Goal: Feedback & Contribution: Submit feedback/report problem

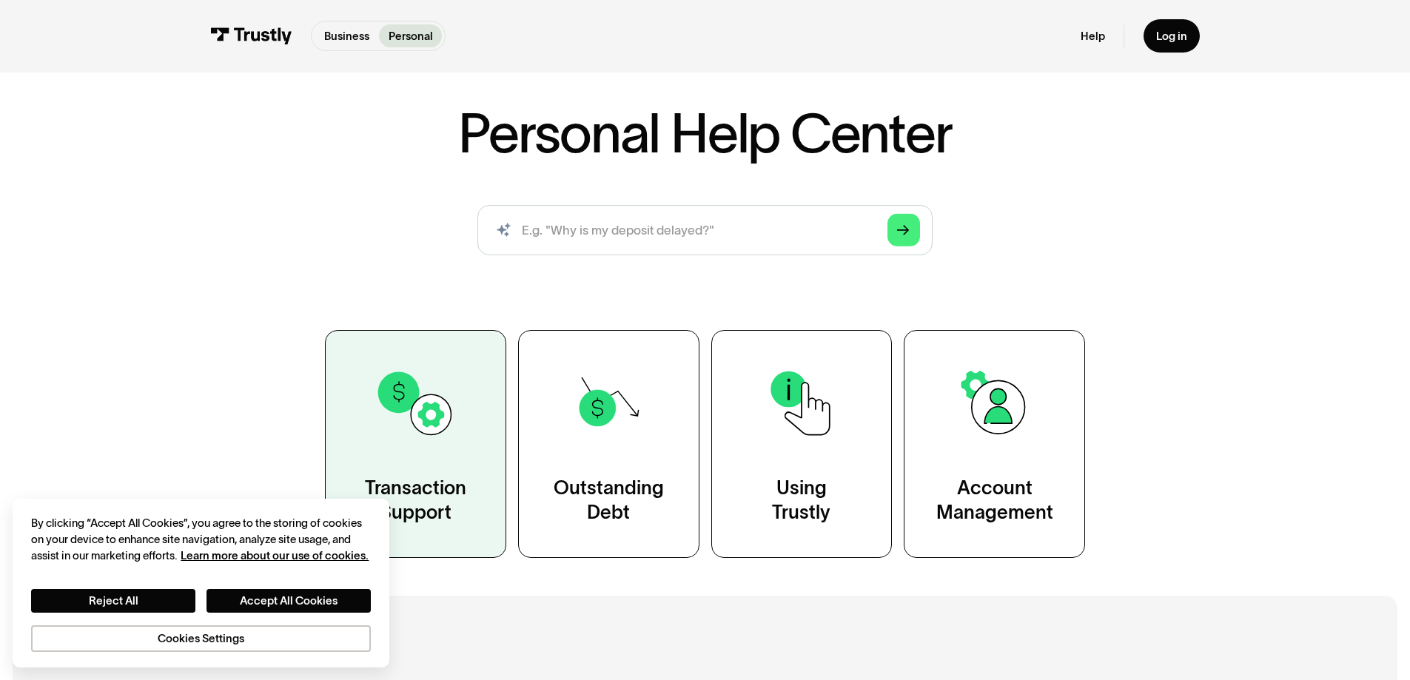
scroll to position [148, 0]
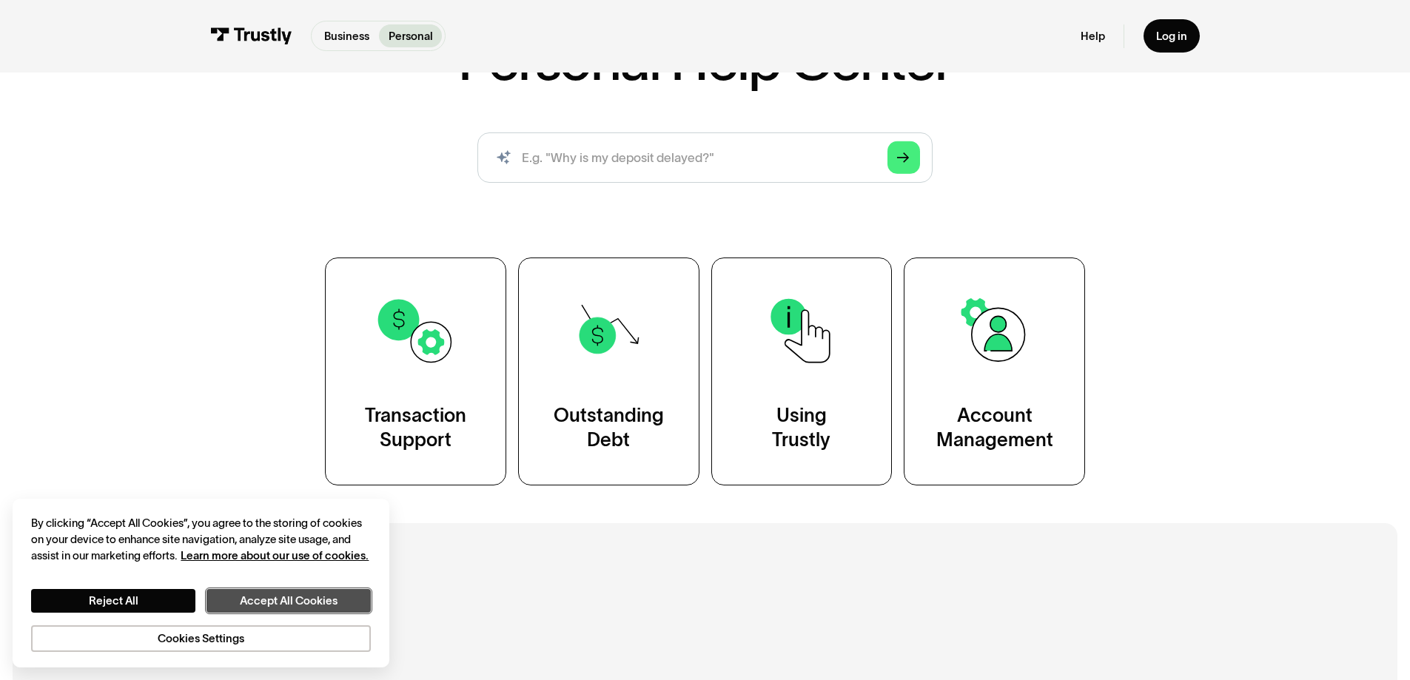
click at [300, 603] on button "Accept All Cookies" at bounding box center [289, 601] width 164 height 24
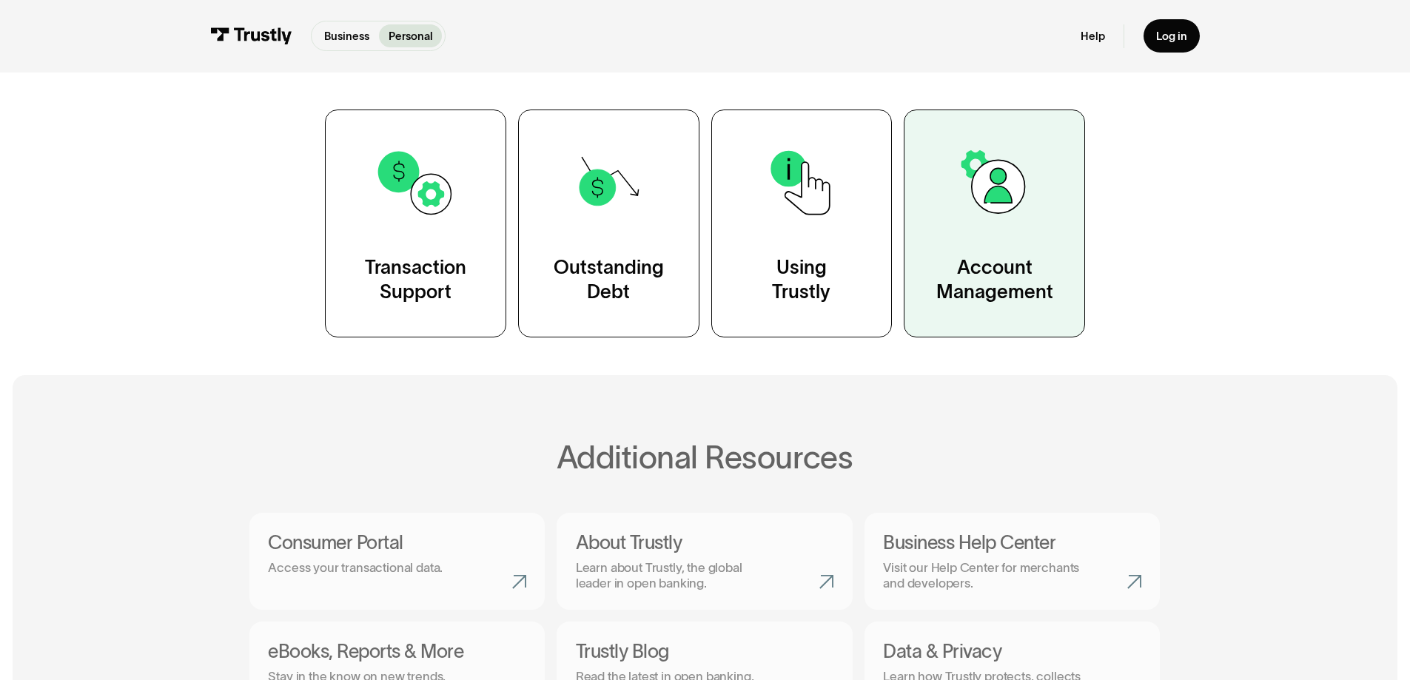
scroll to position [666, 0]
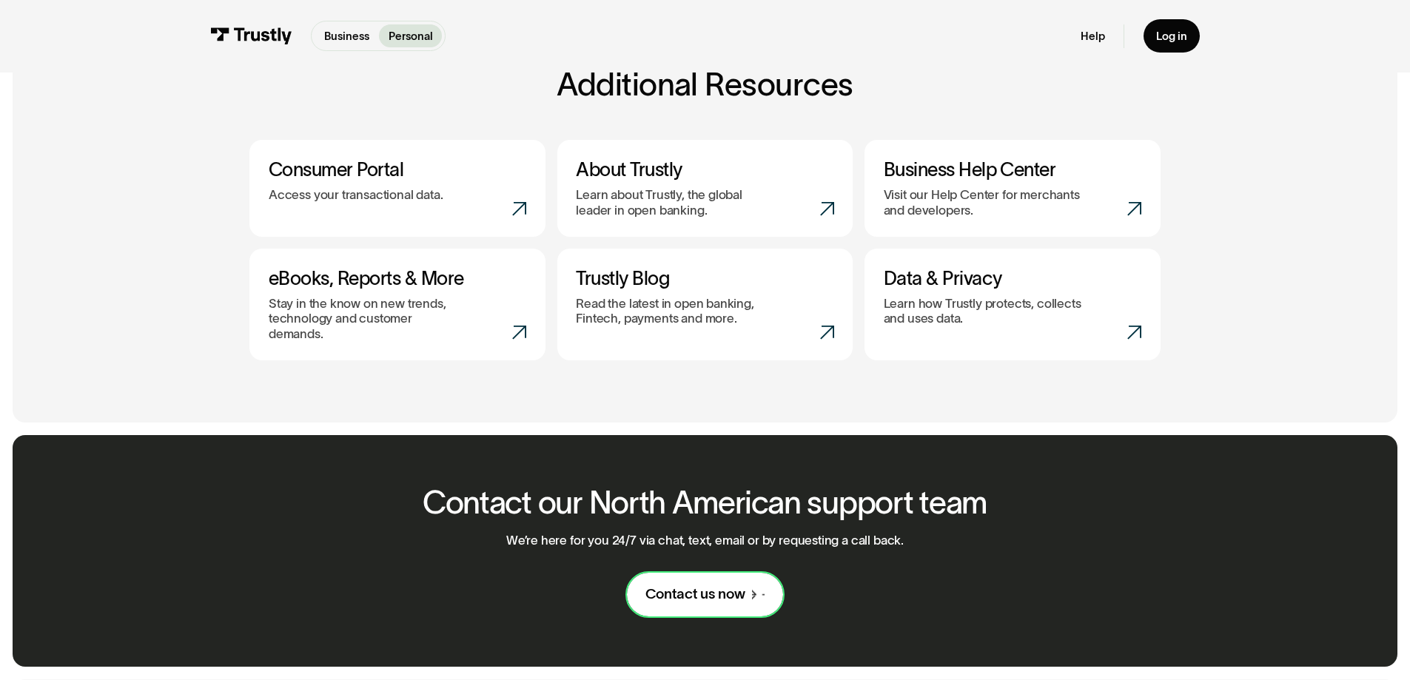
click at [703, 573] on link "Contact us now" at bounding box center [705, 595] width 156 height 44
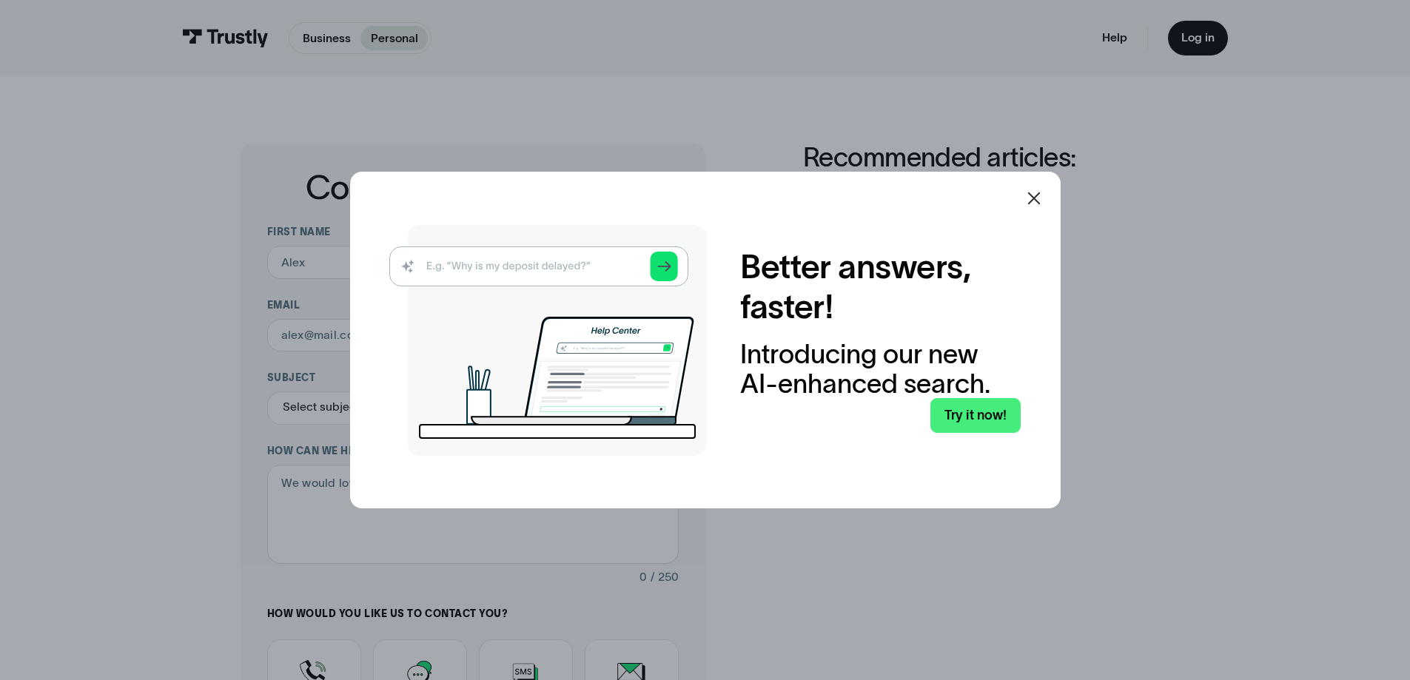
click at [1043, 190] on icon at bounding box center [1034, 199] width 18 height 18
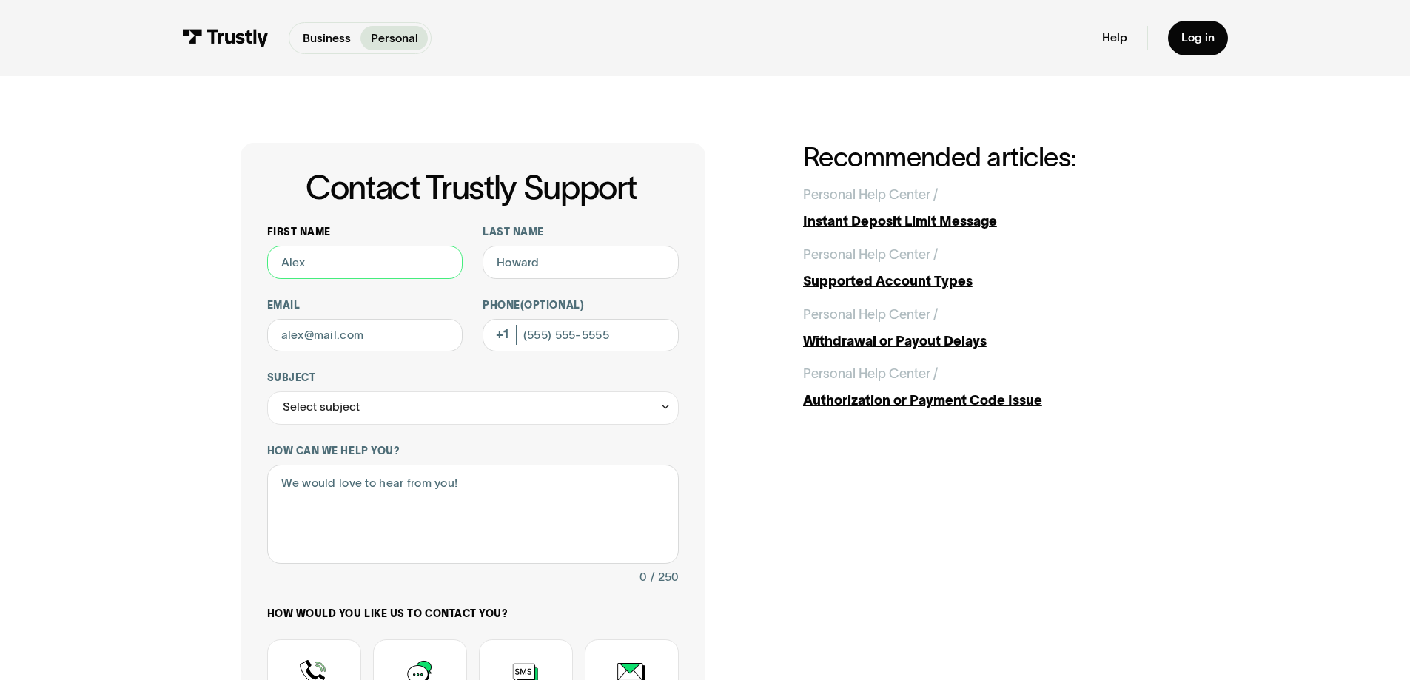
click at [409, 271] on input "First name" at bounding box center [365, 262] width 196 height 33
type input "r"
type input "Eric"
type input "Kopp"
type input "ericekopp@gmail.com"
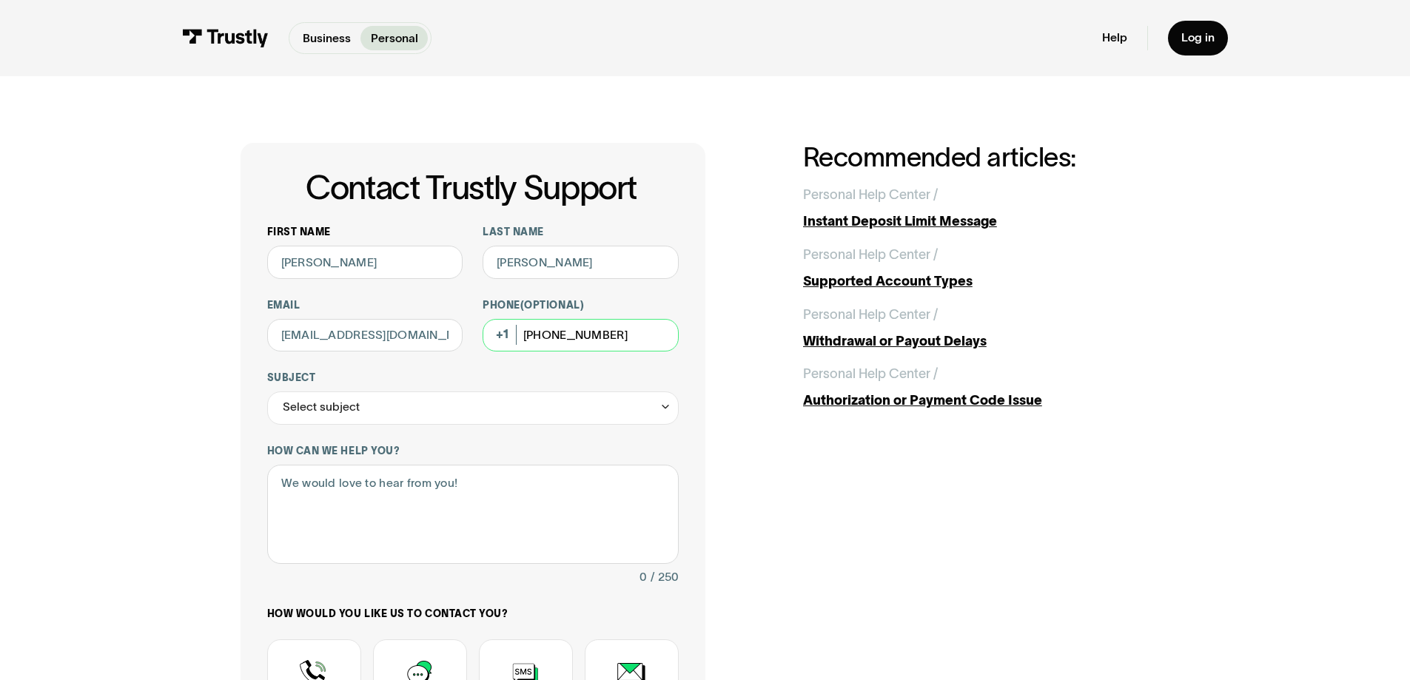
type input "(631) 804-0500"
click at [365, 507] on textarea "How can we help you?" at bounding box center [473, 515] width 412 height 100
click at [363, 421] on div "Select subject" at bounding box center [473, 408] width 412 height 33
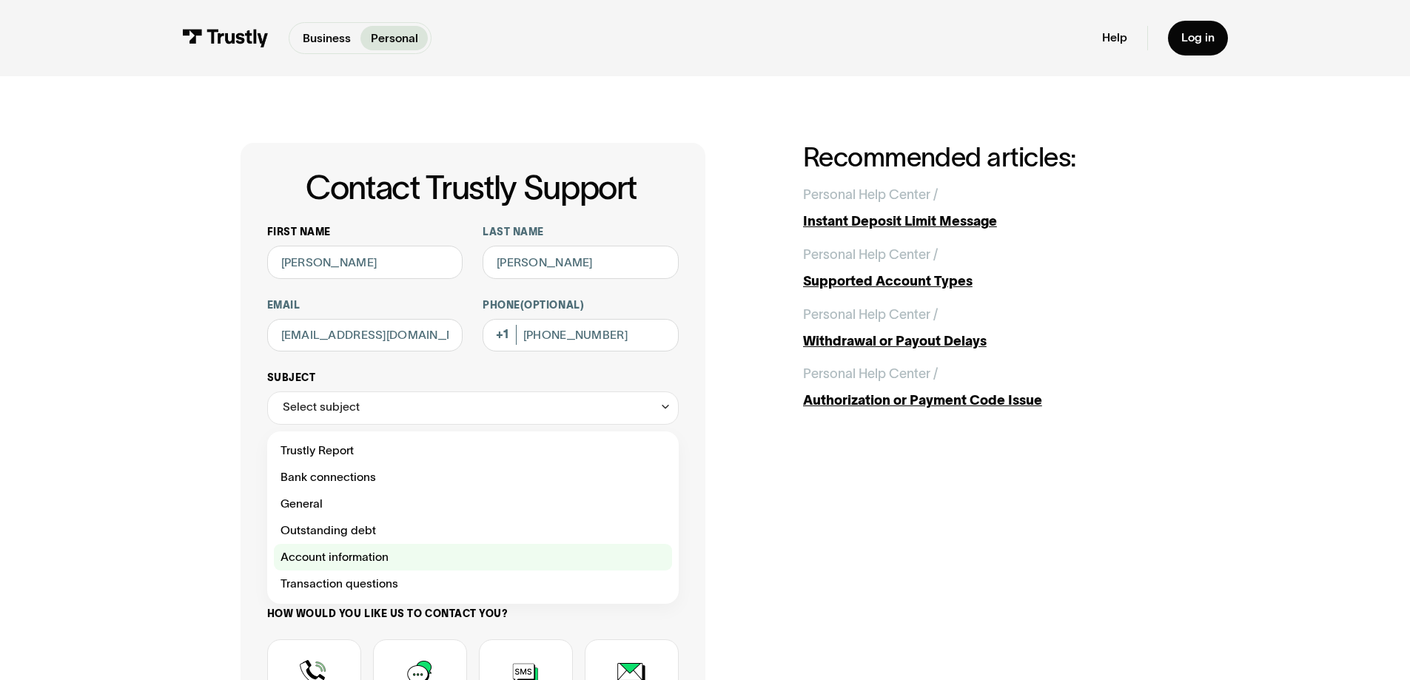
click at [344, 555] on div "Contact Trustly Support" at bounding box center [473, 557] width 398 height 27
type input "**********"
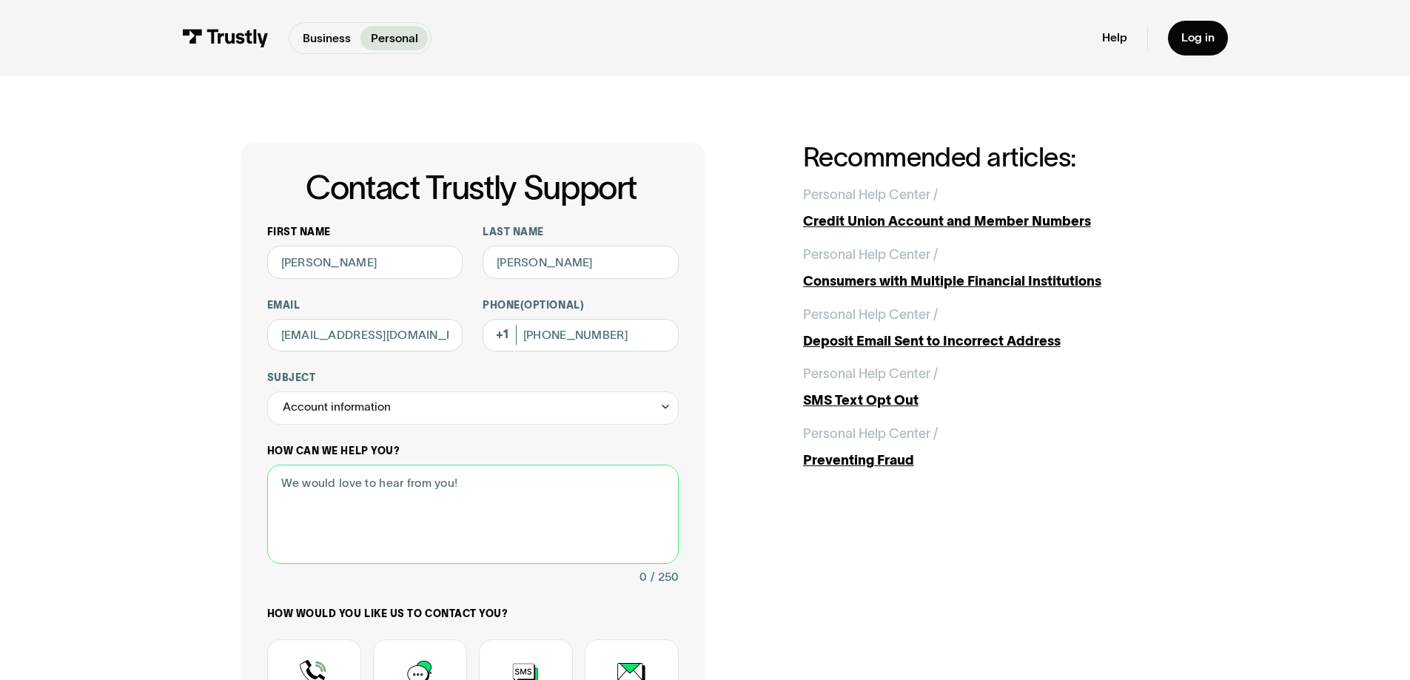
click at [350, 499] on textarea "How can we help you?" at bounding box center [473, 515] width 412 height 100
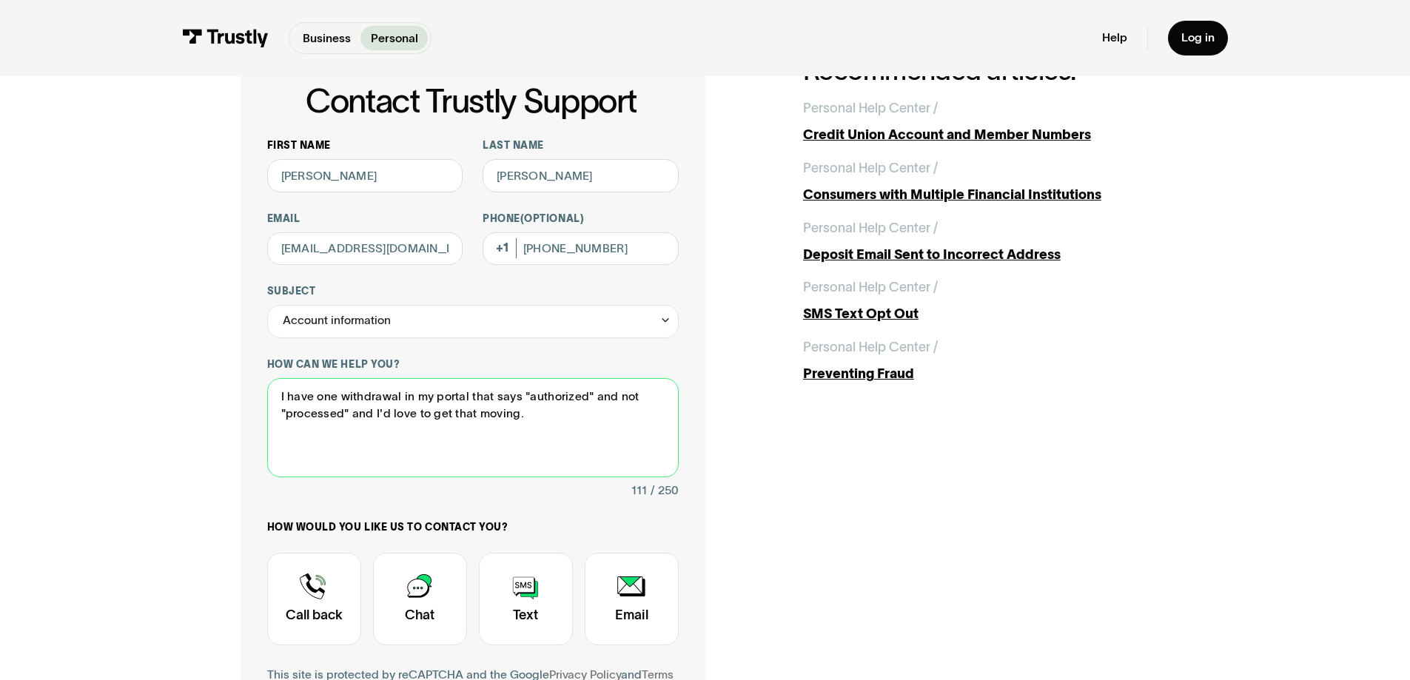
scroll to position [296, 0]
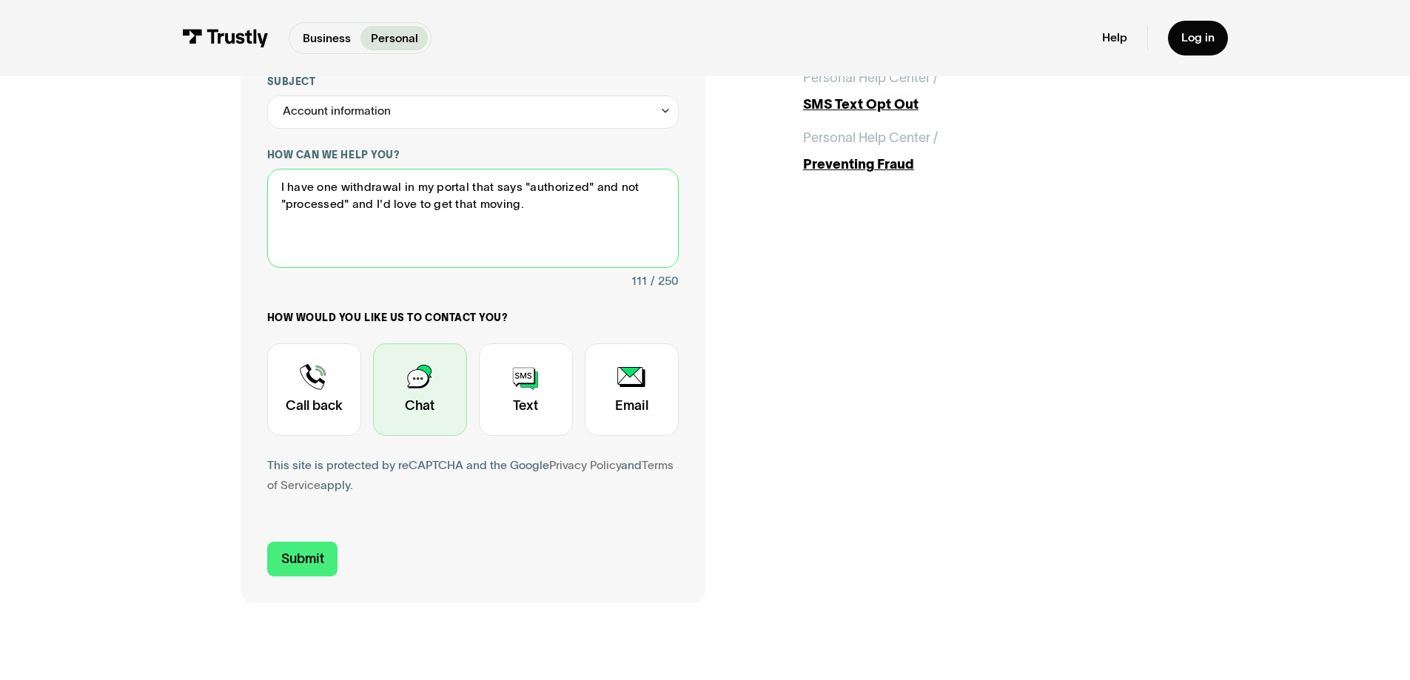
type textarea "I have one withdrawal in my portal that says "authorized" and not "processed" a…"
click at [426, 406] on div "Contact Trustly Support" at bounding box center [420, 390] width 94 height 93
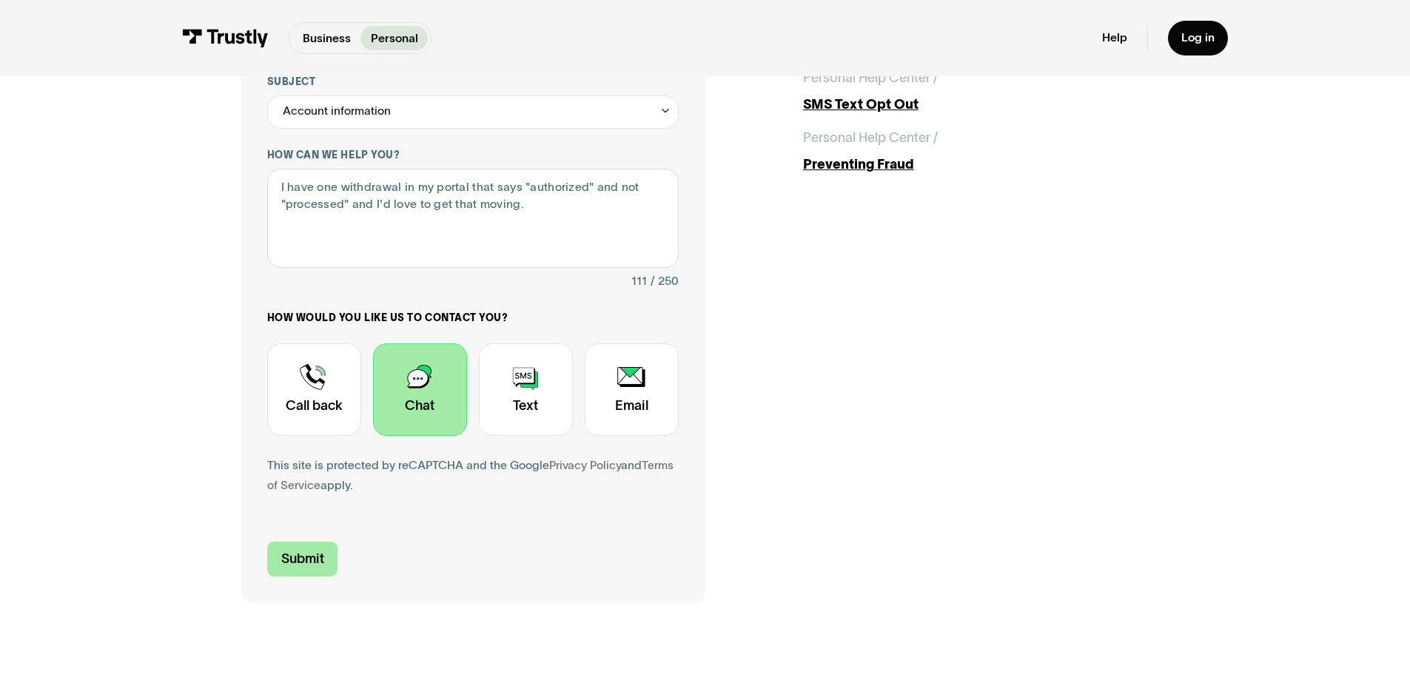
click at [289, 566] on input "Submit" at bounding box center [302, 559] width 71 height 35
type input "+16318040500"
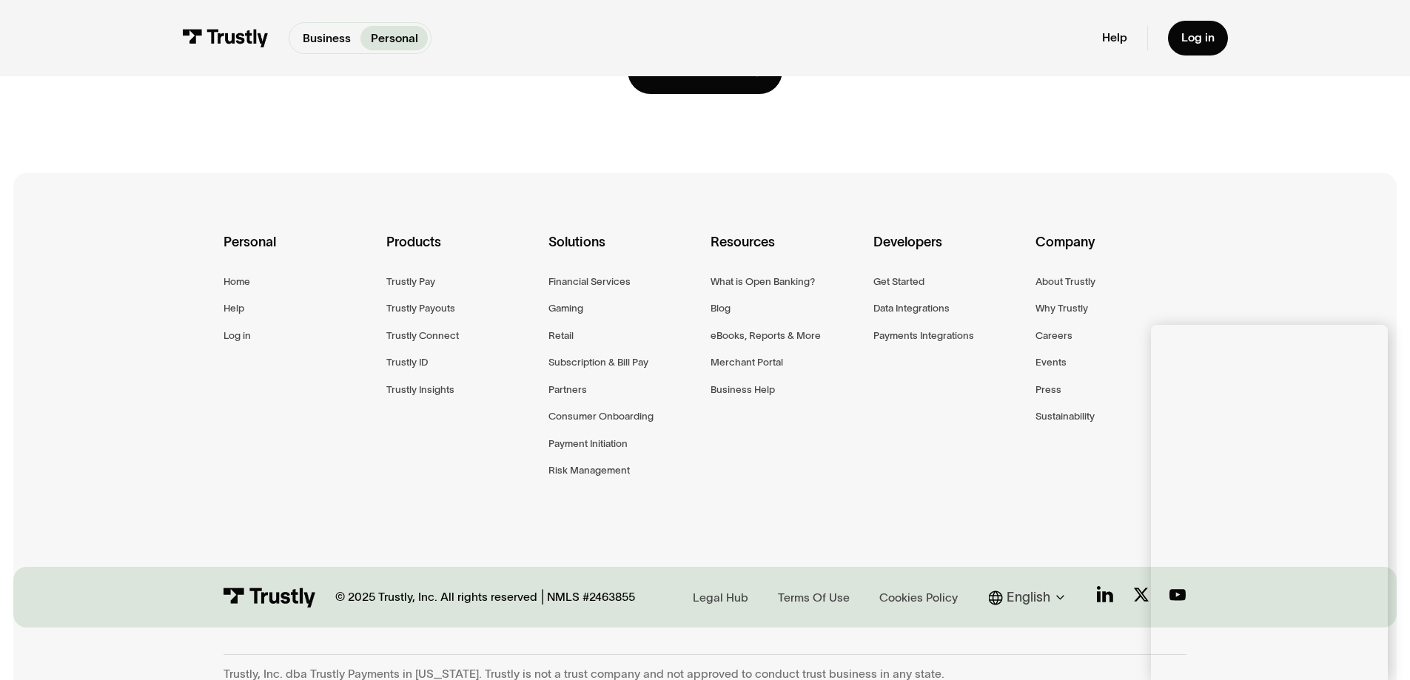
scroll to position [315, 0]
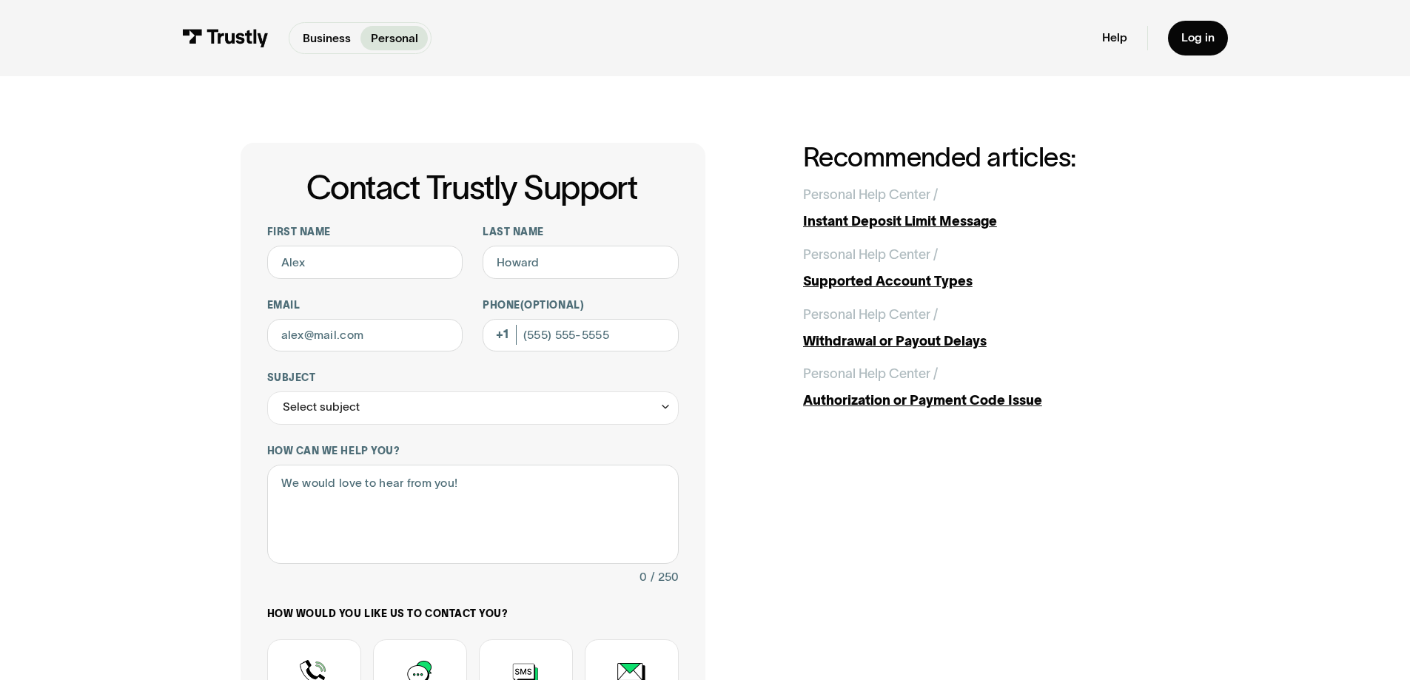
click at [383, 36] on p "Personal" at bounding box center [394, 39] width 47 height 18
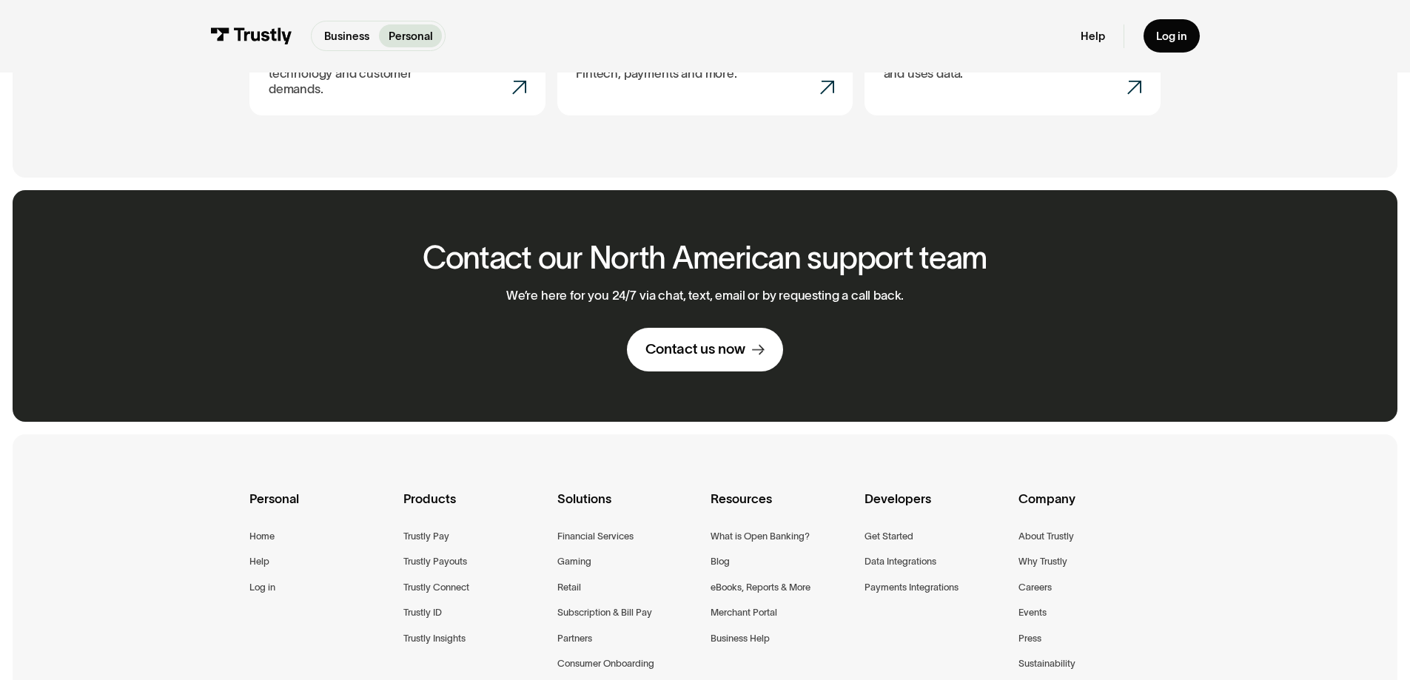
scroll to position [1036, 0]
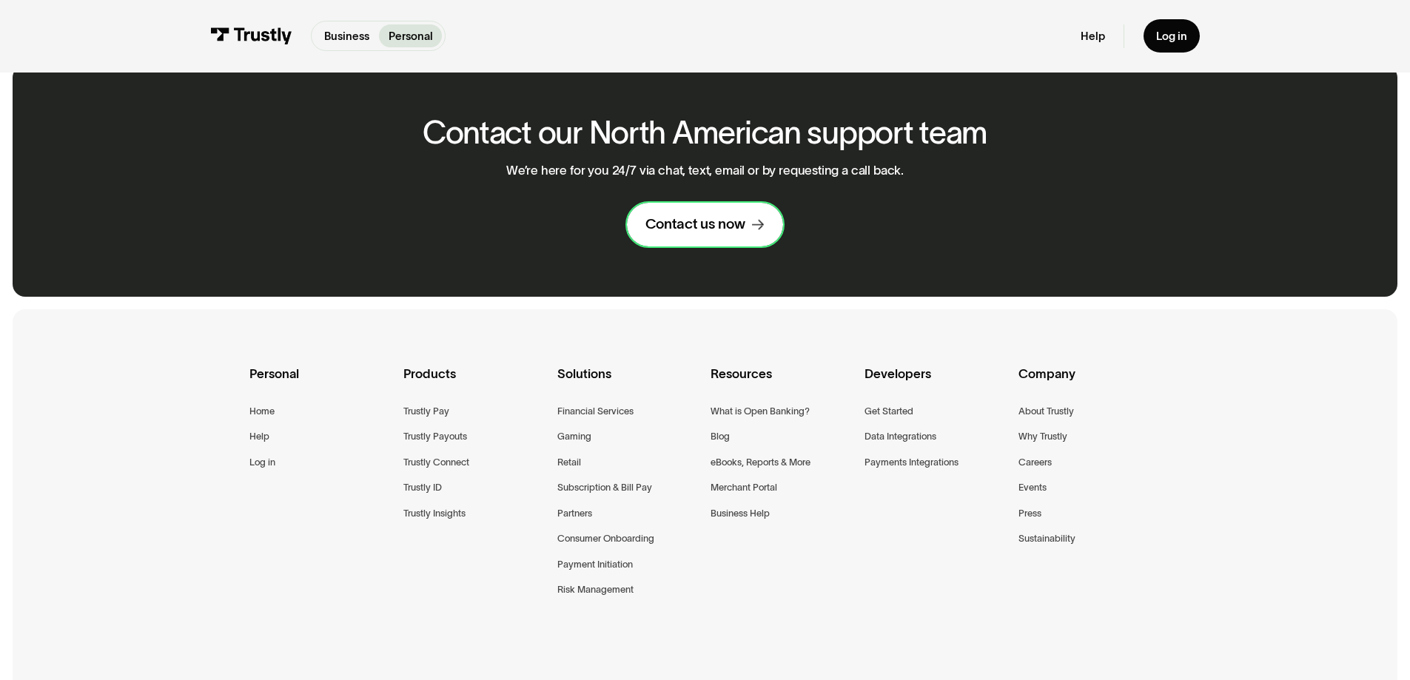
click at [728, 215] on div "Contact us now" at bounding box center [696, 224] width 100 height 19
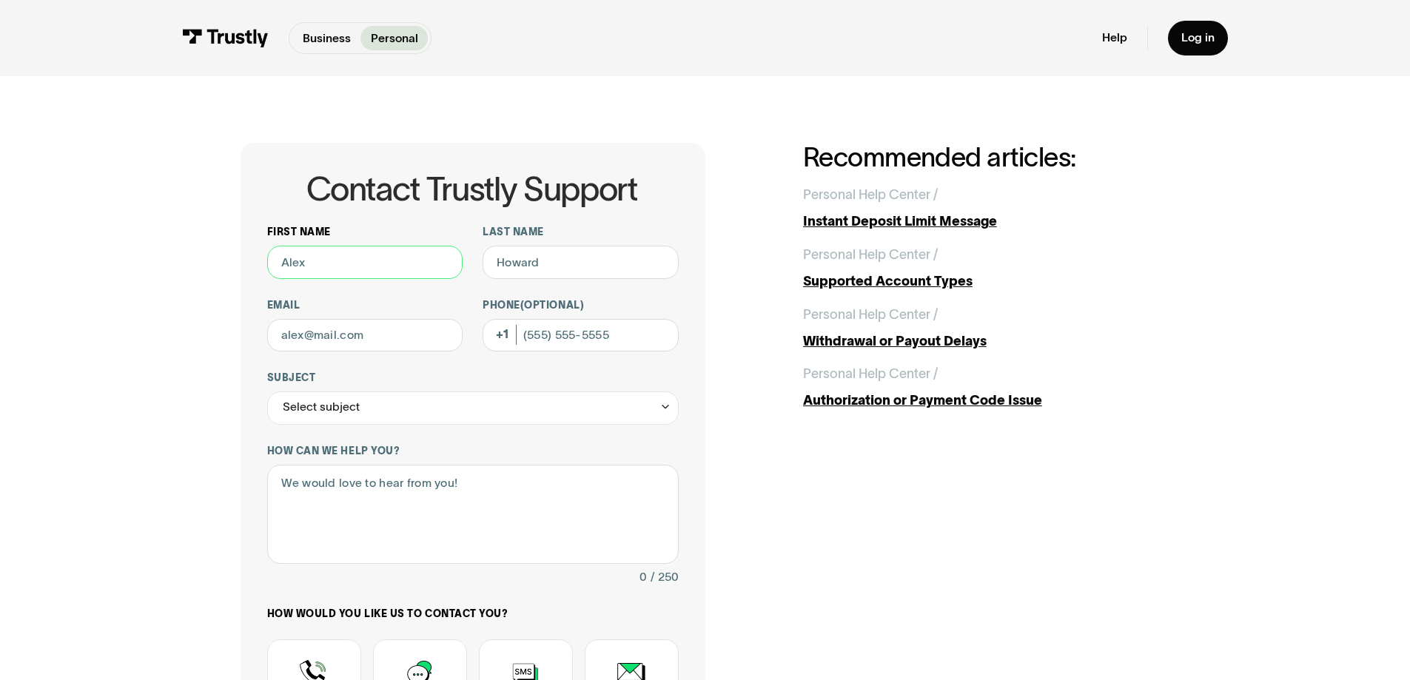
click at [364, 254] on input "First name" at bounding box center [365, 262] width 196 height 33
type input "[PERSON_NAME]"
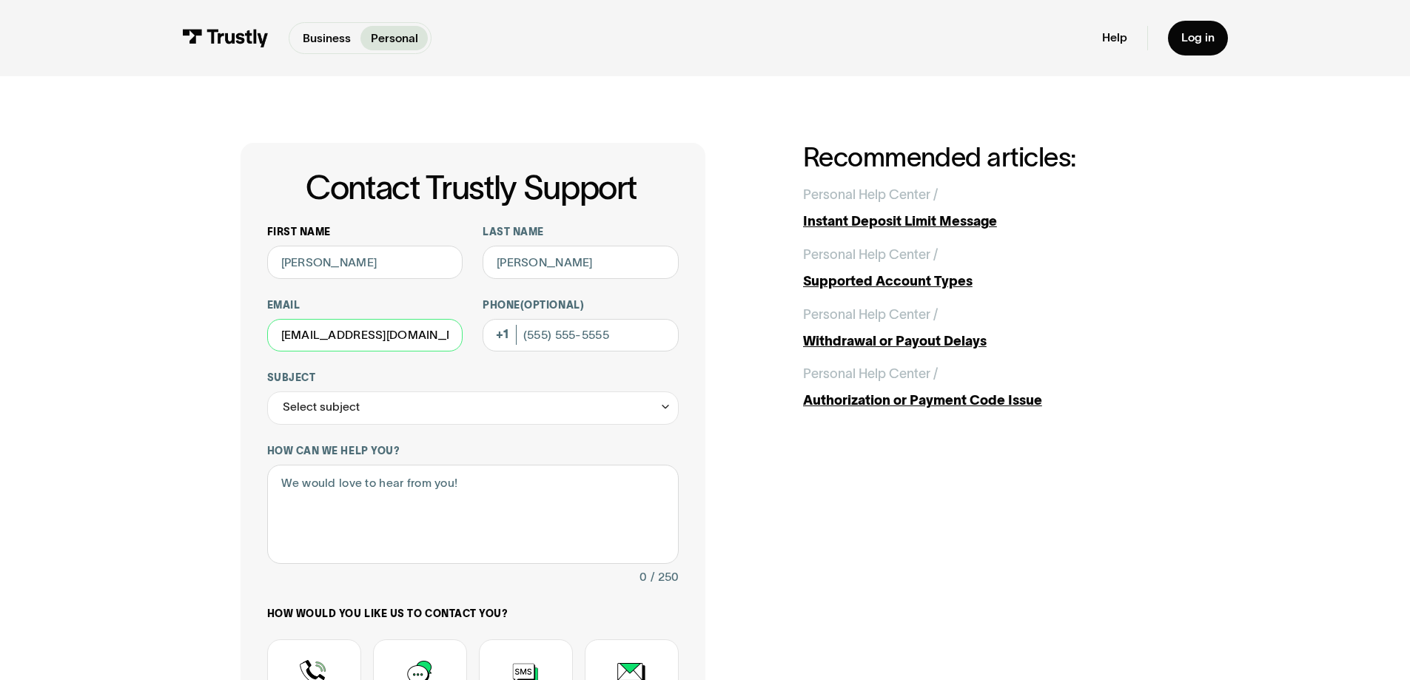
type input "[EMAIL_ADDRESS][DOMAIN_NAME]"
type input "[PHONE_NUMBER]"
click at [420, 486] on textarea "How can we help you?" at bounding box center [473, 515] width 412 height 100
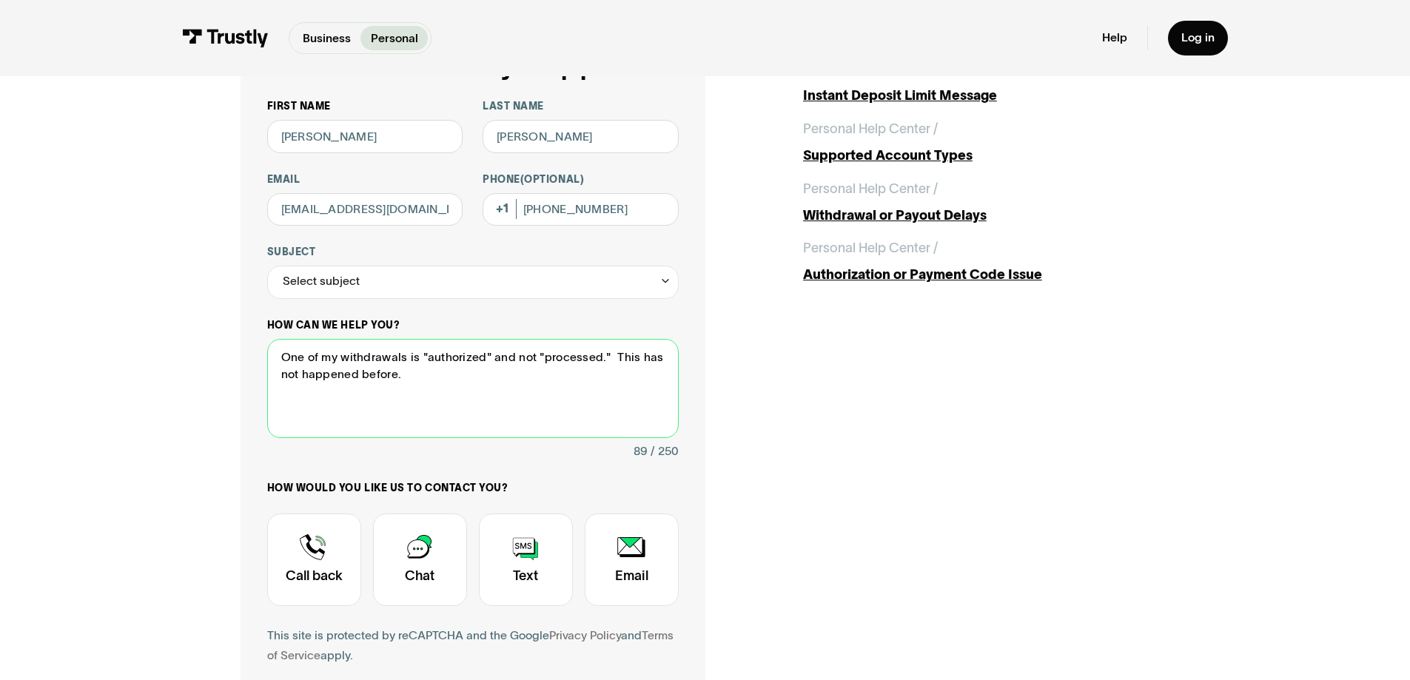
scroll to position [148, 0]
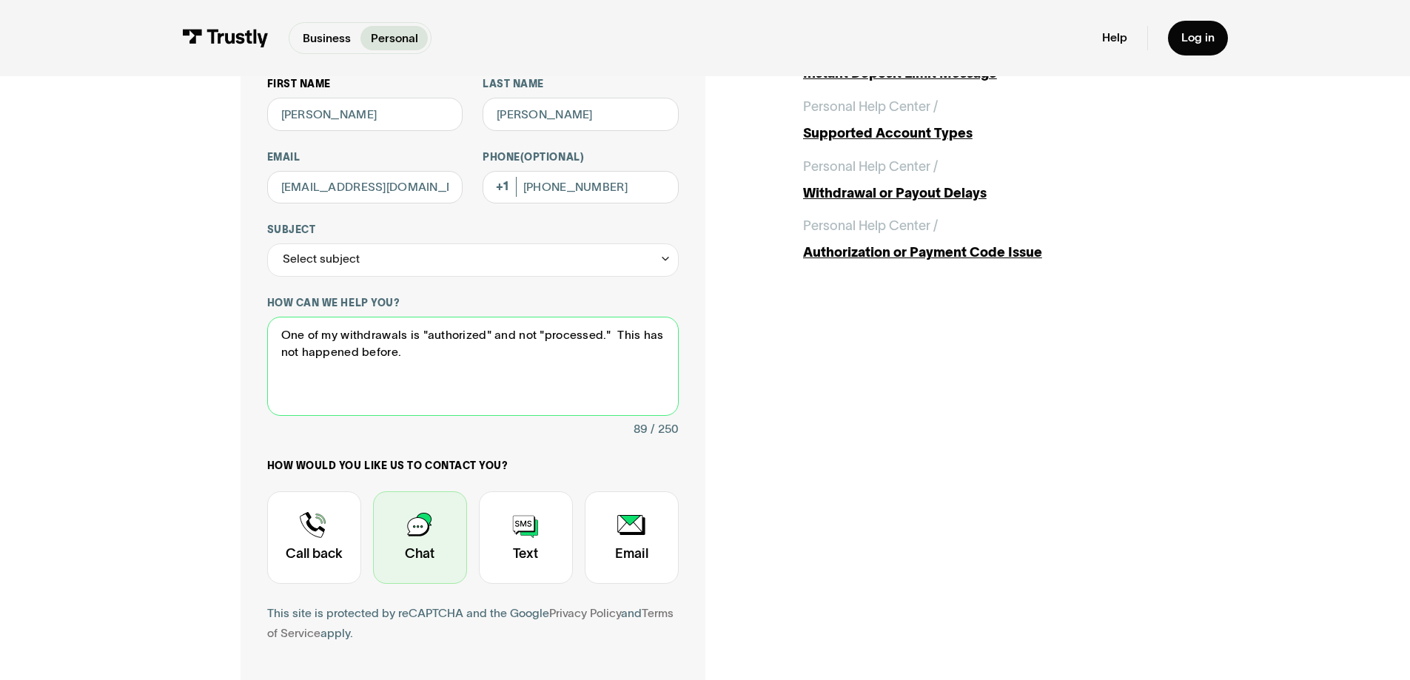
type textarea "One of my withdrawals is "authorized" and not "processed." This has not happene…"
click at [405, 527] on div "Contact Trustly Support" at bounding box center [420, 538] width 94 height 93
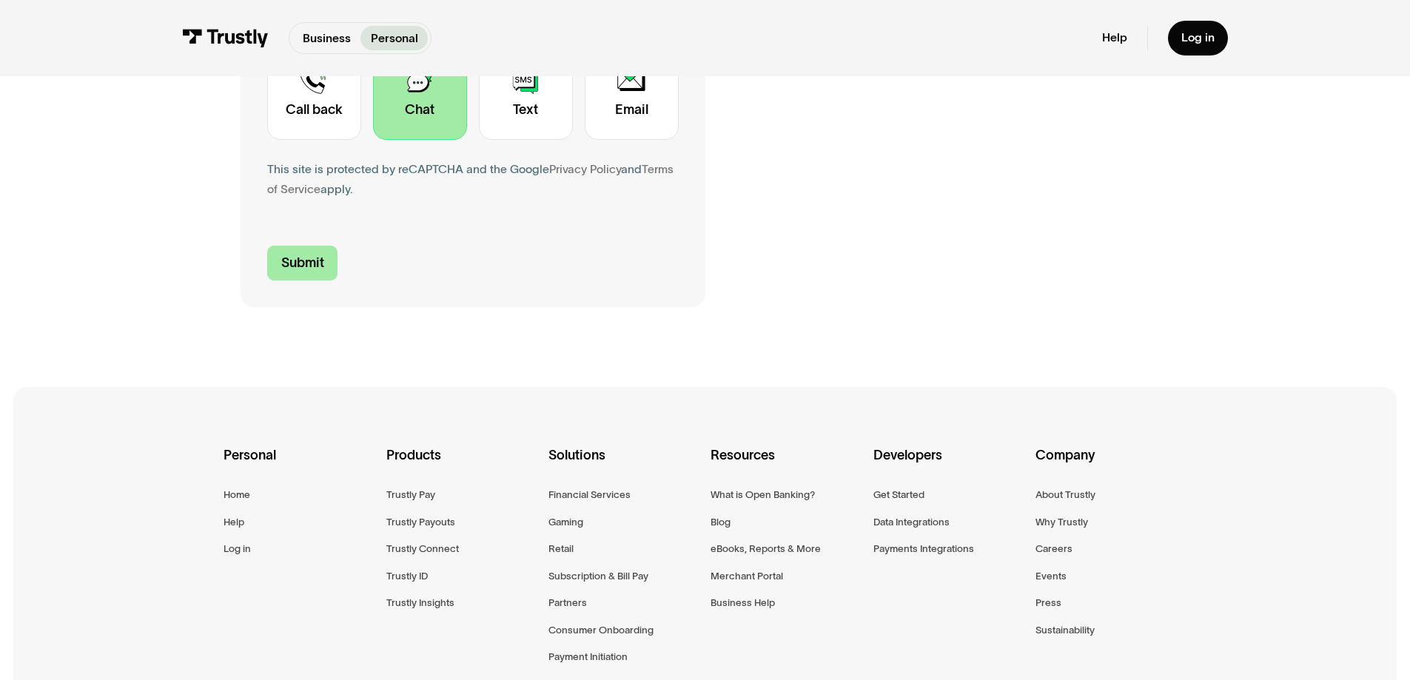
click at [305, 261] on input "Submit" at bounding box center [302, 263] width 71 height 35
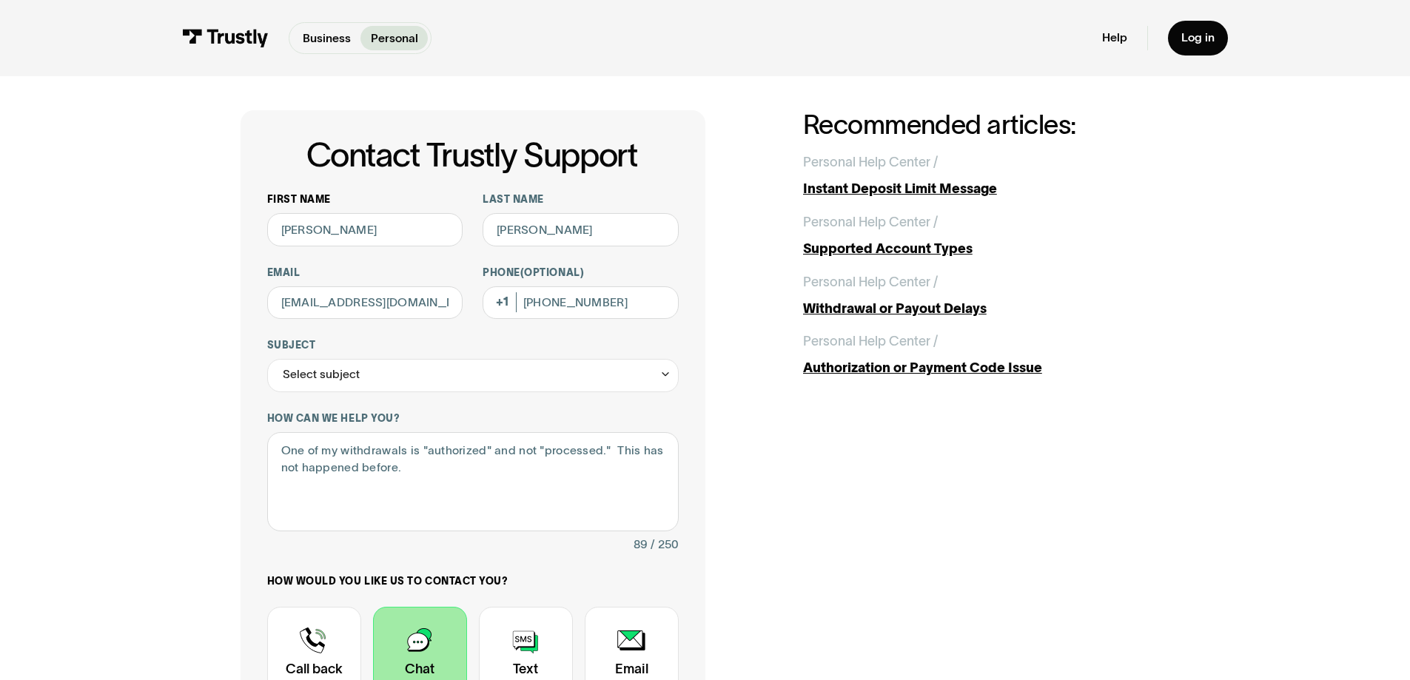
scroll to position [0, 0]
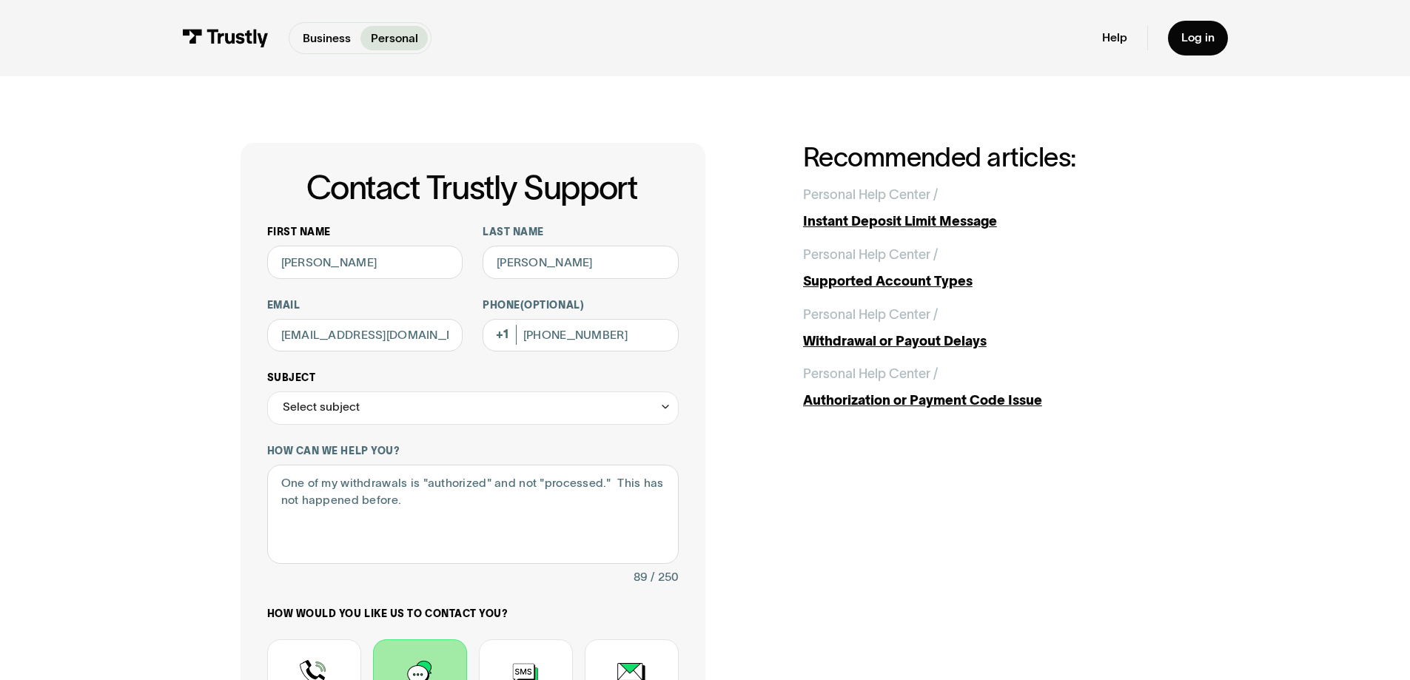
click at [392, 405] on div "Select subject" at bounding box center [473, 408] width 412 height 33
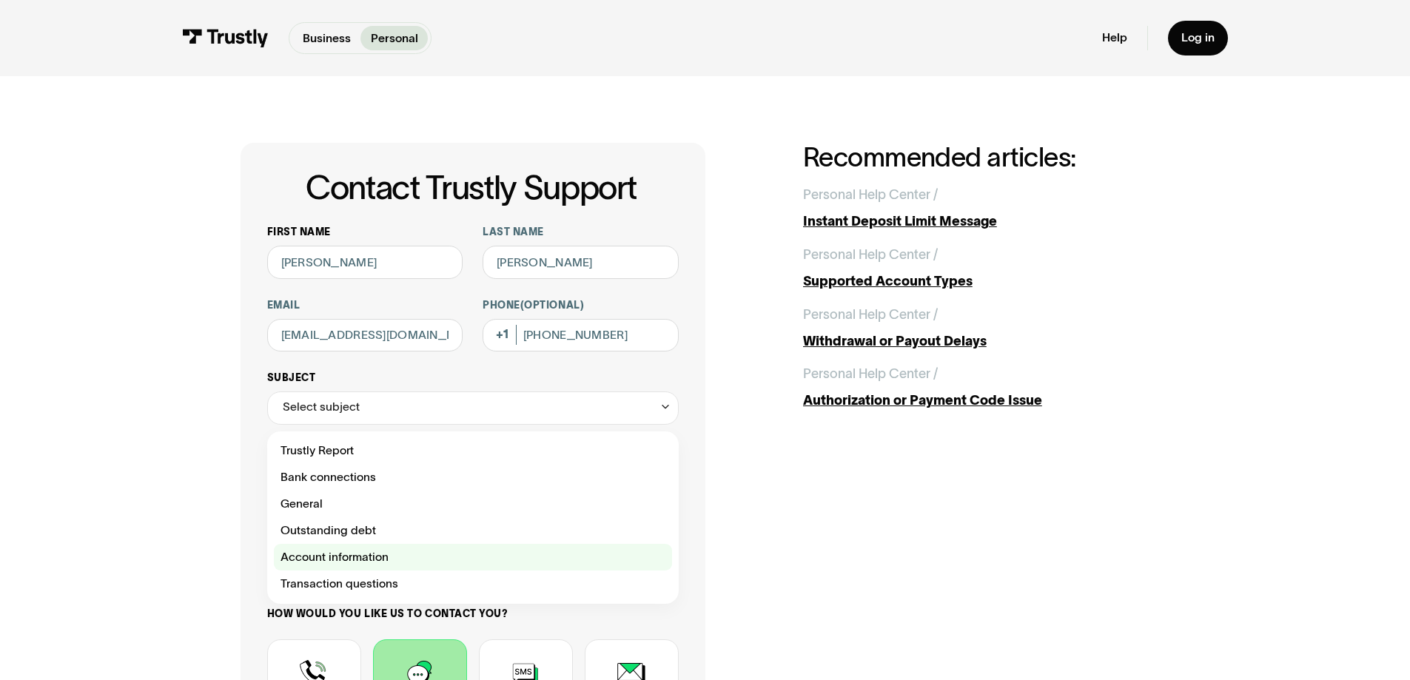
click at [350, 563] on div "Contact Trustly Support" at bounding box center [473, 557] width 398 height 27
type input "**********"
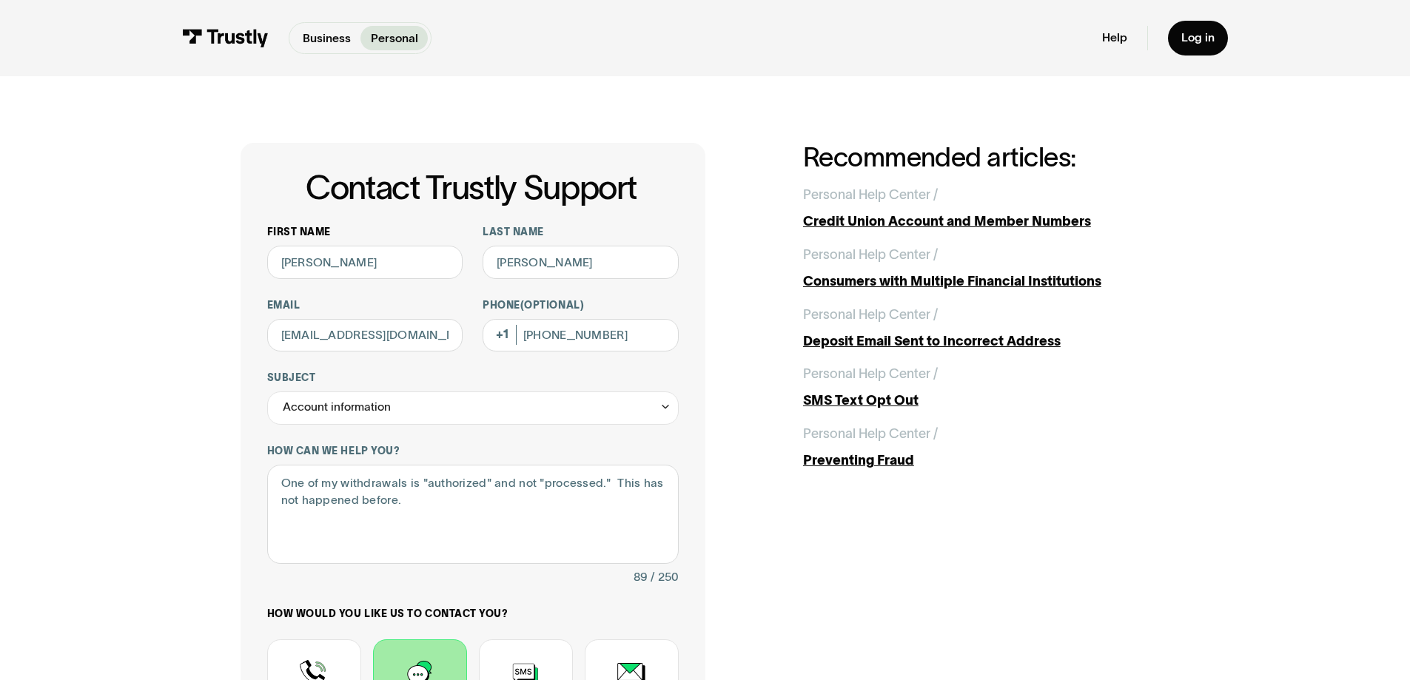
scroll to position [370, 0]
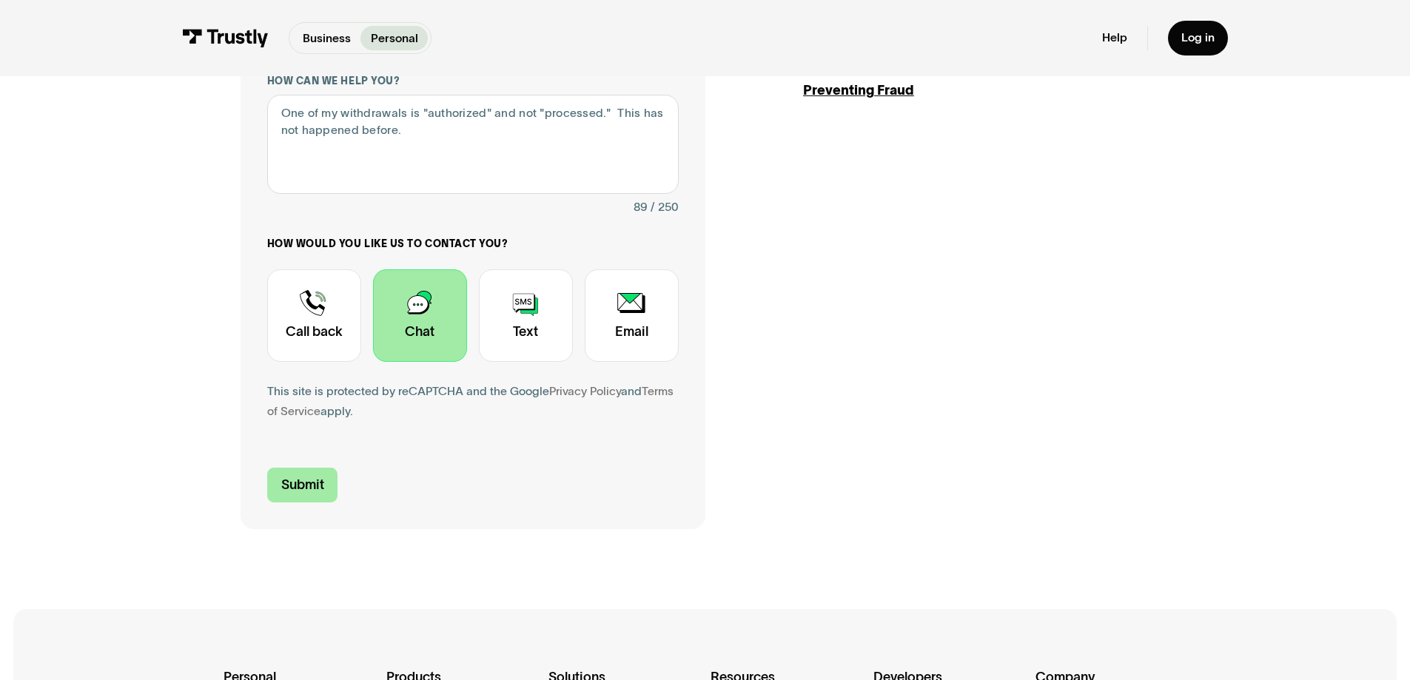
click at [283, 480] on input "Submit" at bounding box center [302, 485] width 71 height 35
type input "+16318040500"
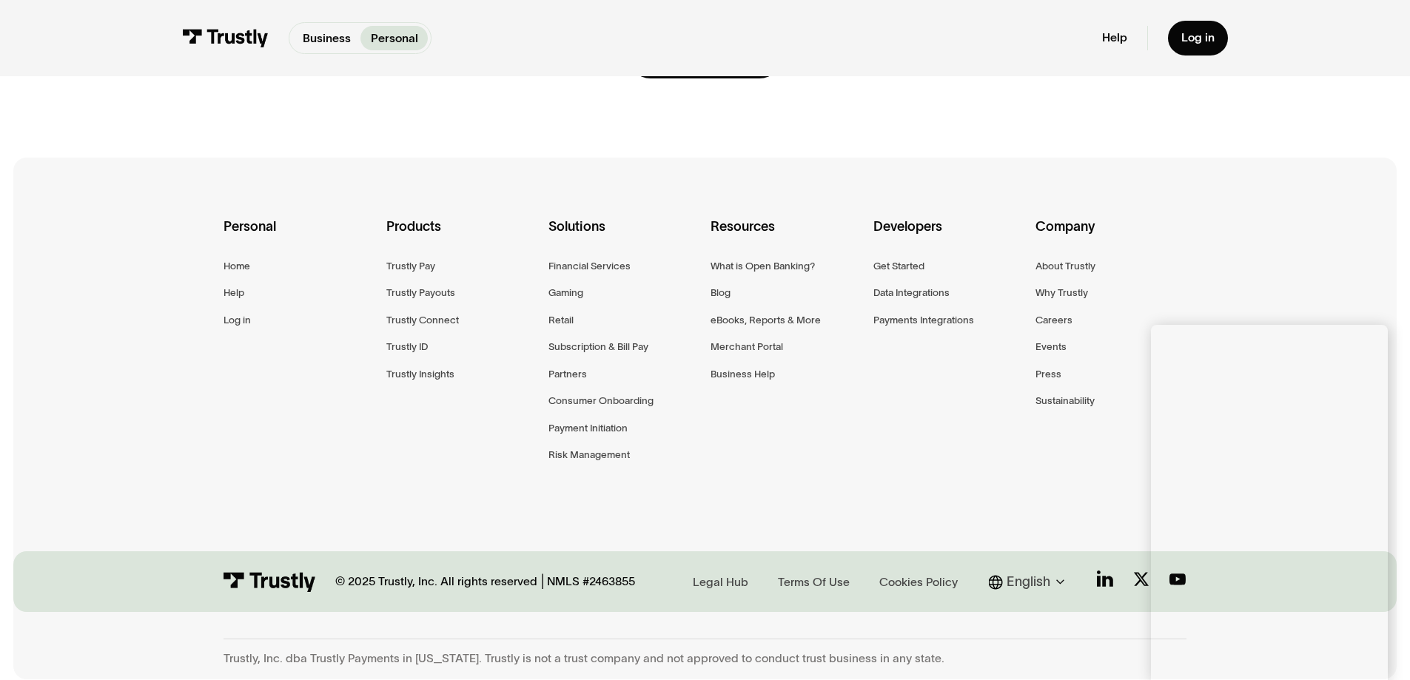
scroll to position [0, 0]
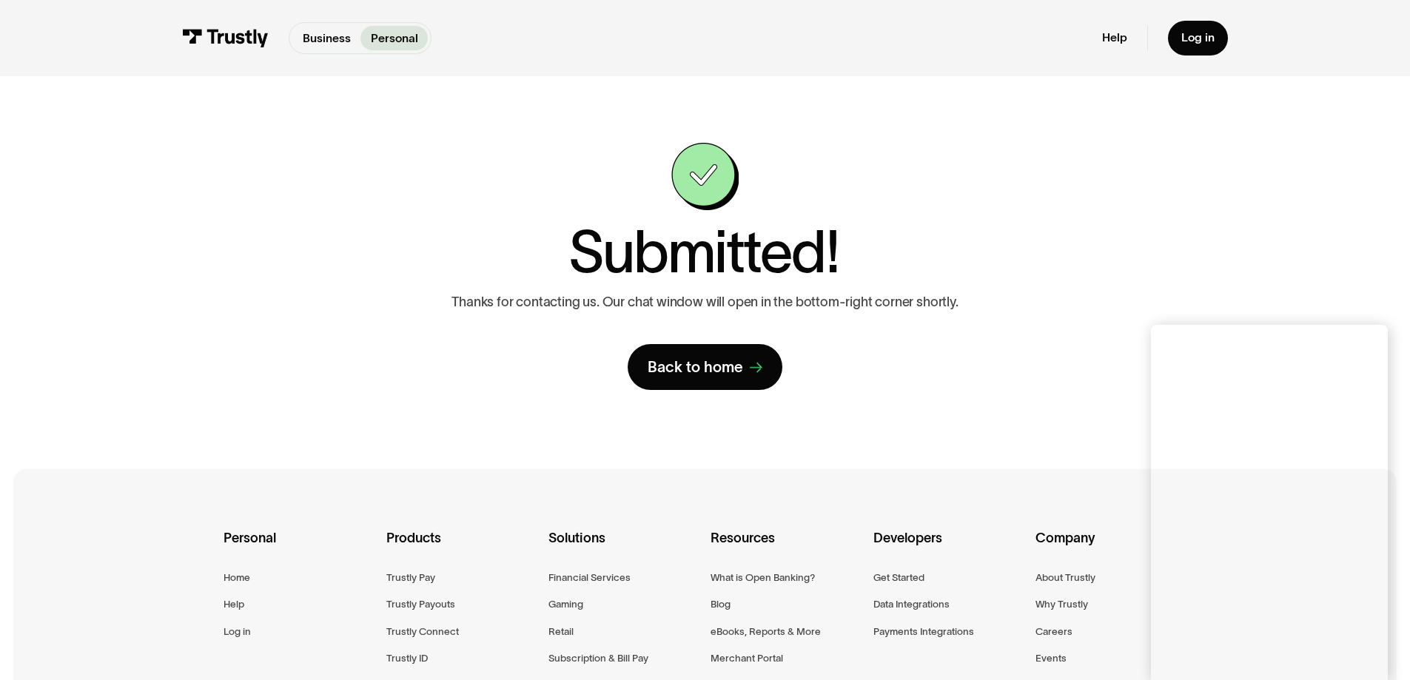
click at [1045, 269] on div "**********" at bounding box center [706, 266] width 930 height 247
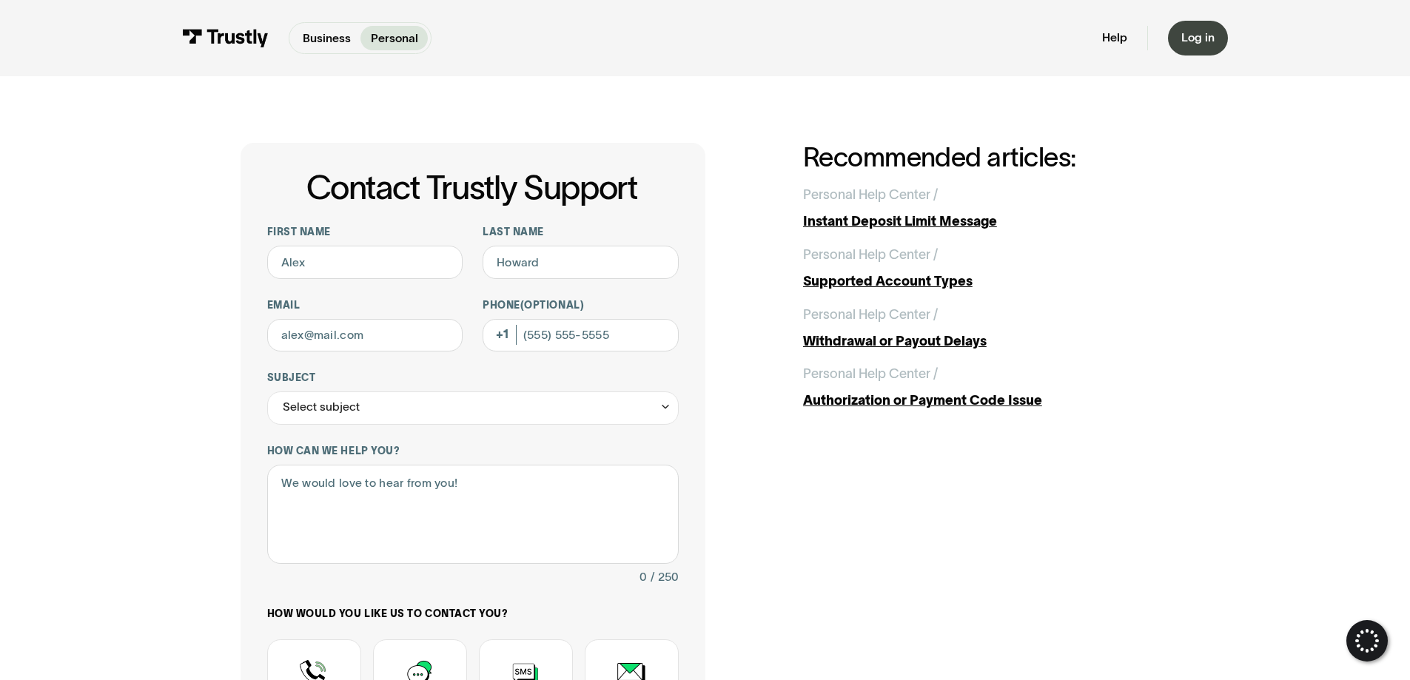
click at [1206, 50] on link "Log in" at bounding box center [1198, 38] width 60 height 35
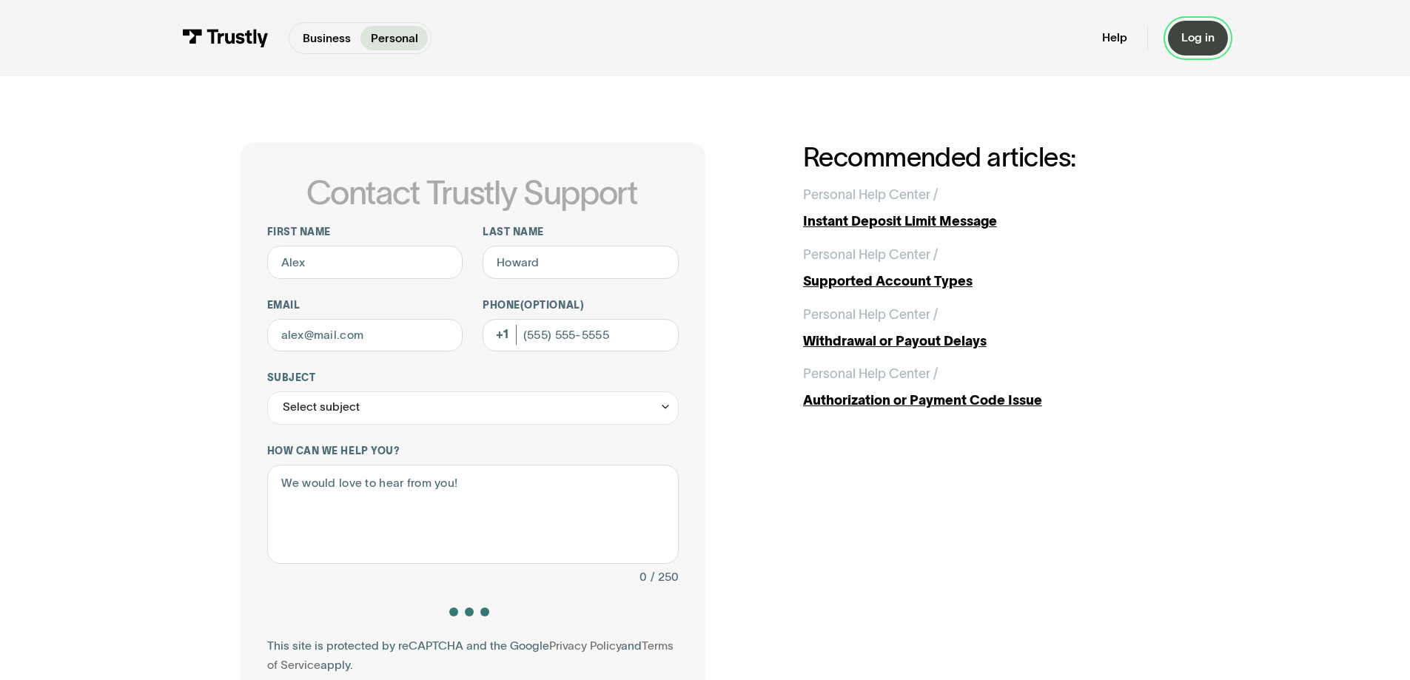
click at [1205, 33] on div "Log in" at bounding box center [1198, 37] width 33 height 15
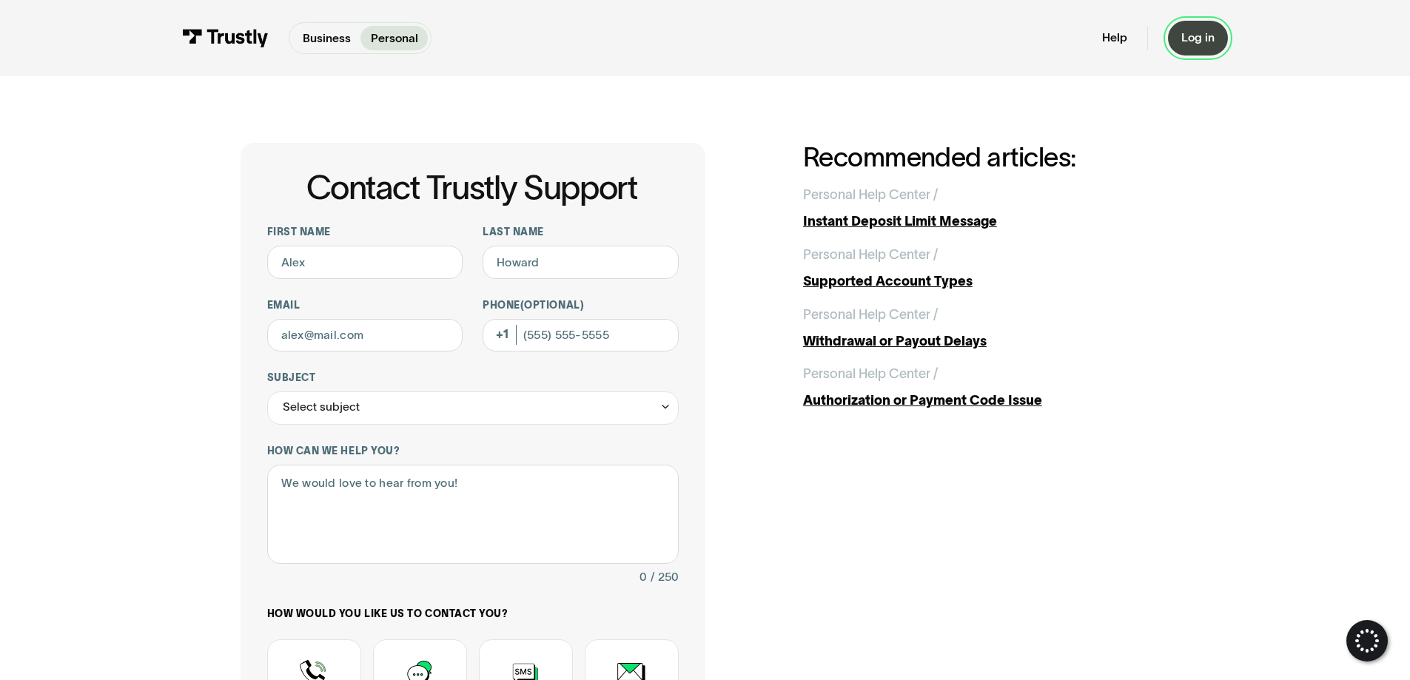
click at [1218, 47] on link "Log in" at bounding box center [1198, 38] width 60 height 35
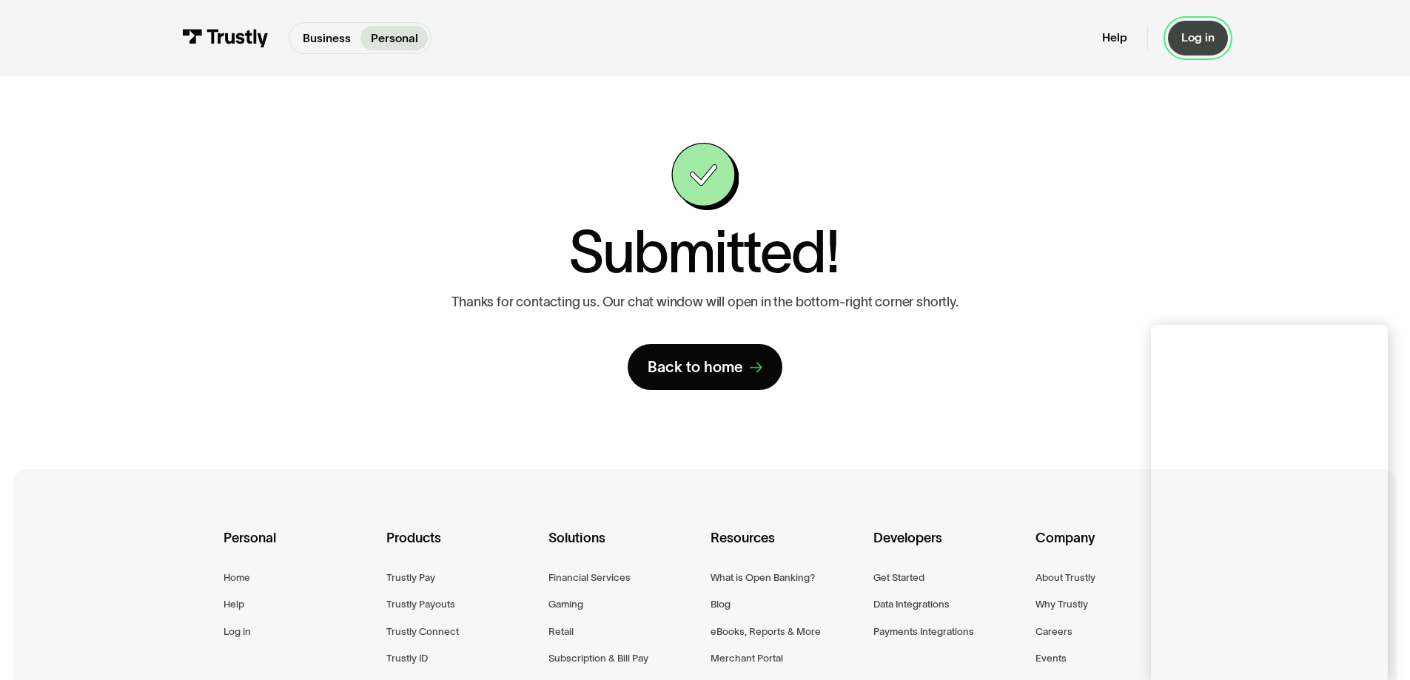
click at [1213, 32] on div "Log in" at bounding box center [1198, 37] width 33 height 15
click at [1195, 36] on div "Log in" at bounding box center [1198, 37] width 33 height 15
click at [1200, 29] on link "Log in" at bounding box center [1198, 38] width 60 height 35
click at [1215, 34] on div "Log in" at bounding box center [1198, 37] width 33 height 15
click at [1201, 38] on div "Log in" at bounding box center [1198, 37] width 33 height 15
